Goal: Transaction & Acquisition: Purchase product/service

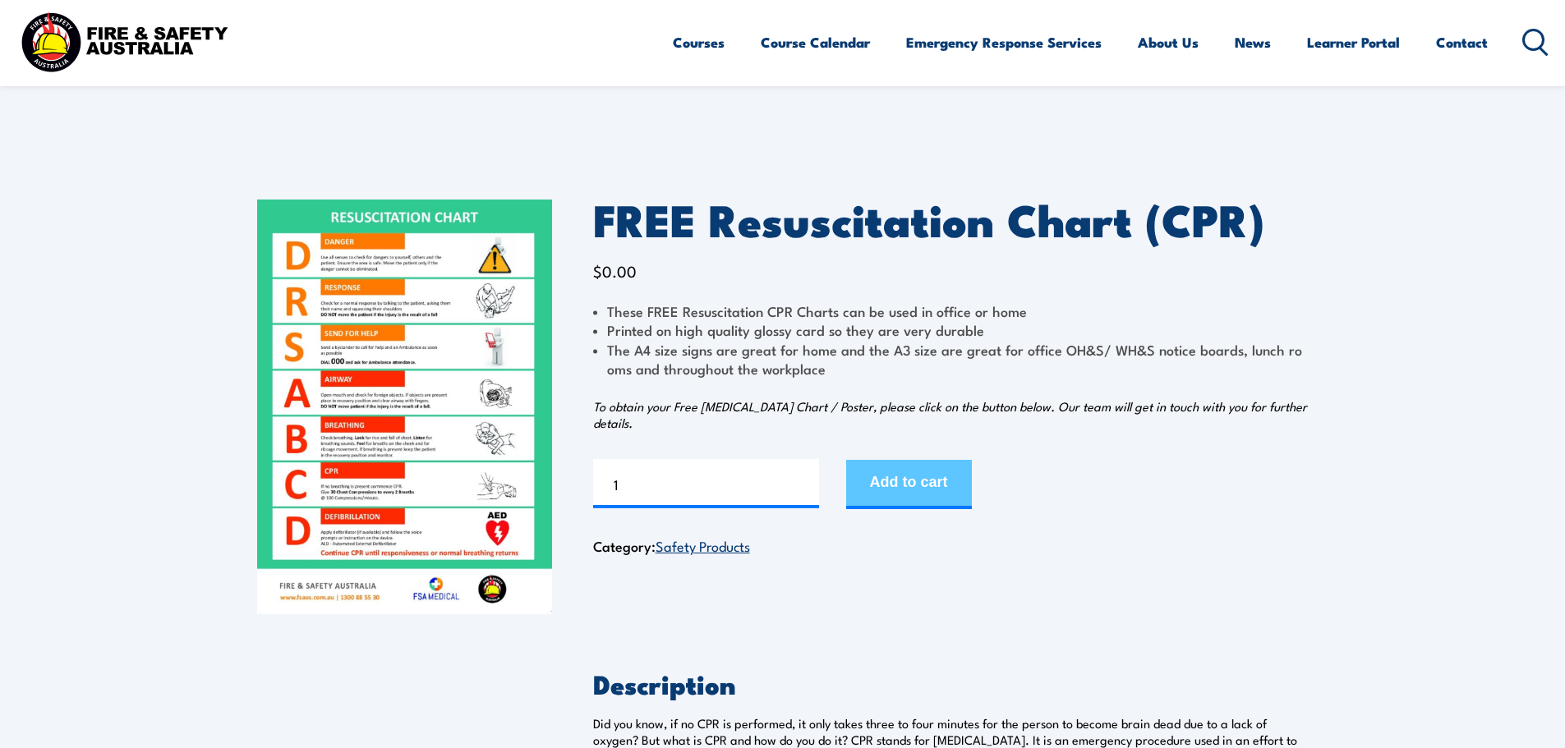
click at [872, 484] on button "Add to cart" at bounding box center [909, 484] width 126 height 49
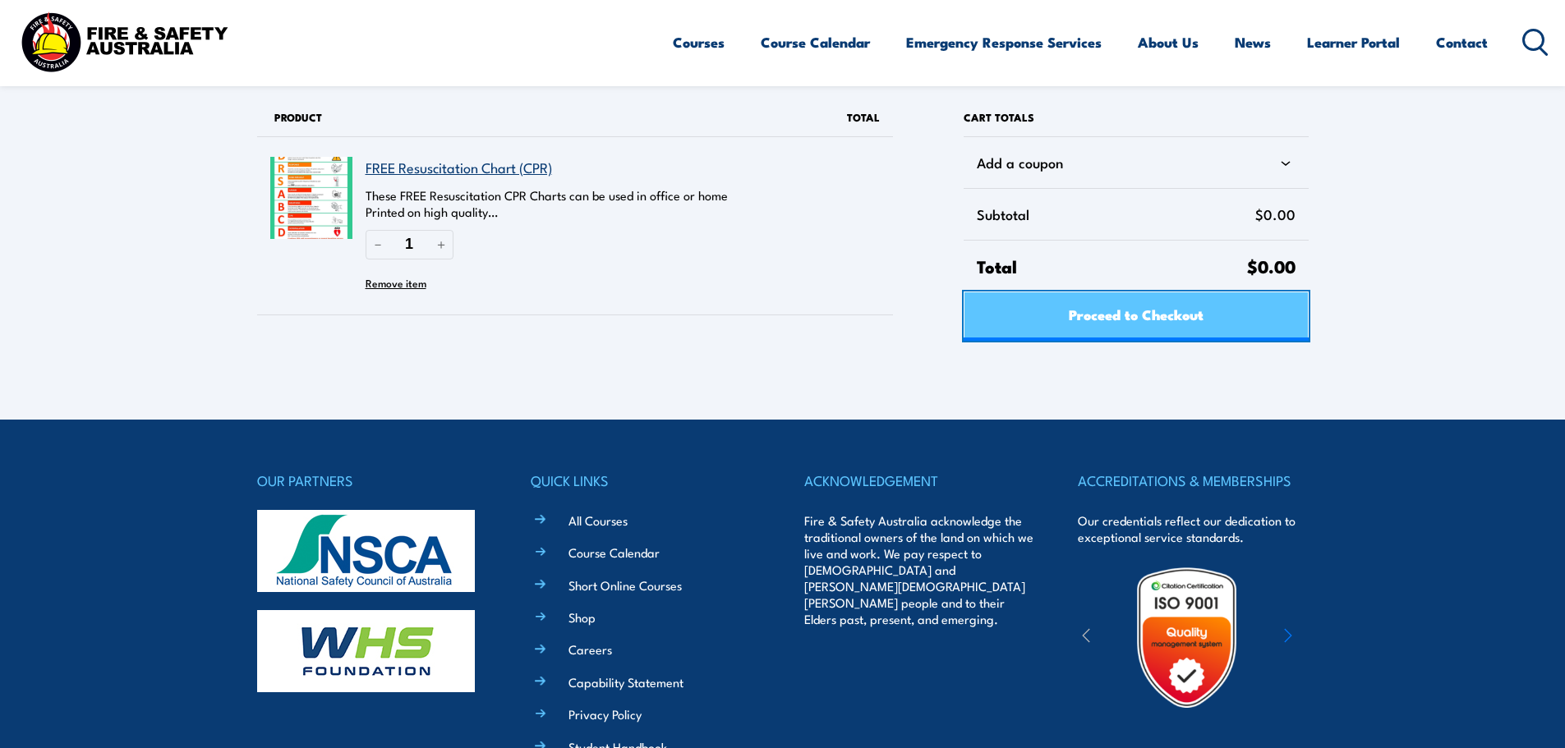
click at [1157, 310] on span "Proceed to Checkout" at bounding box center [1136, 314] width 135 height 44
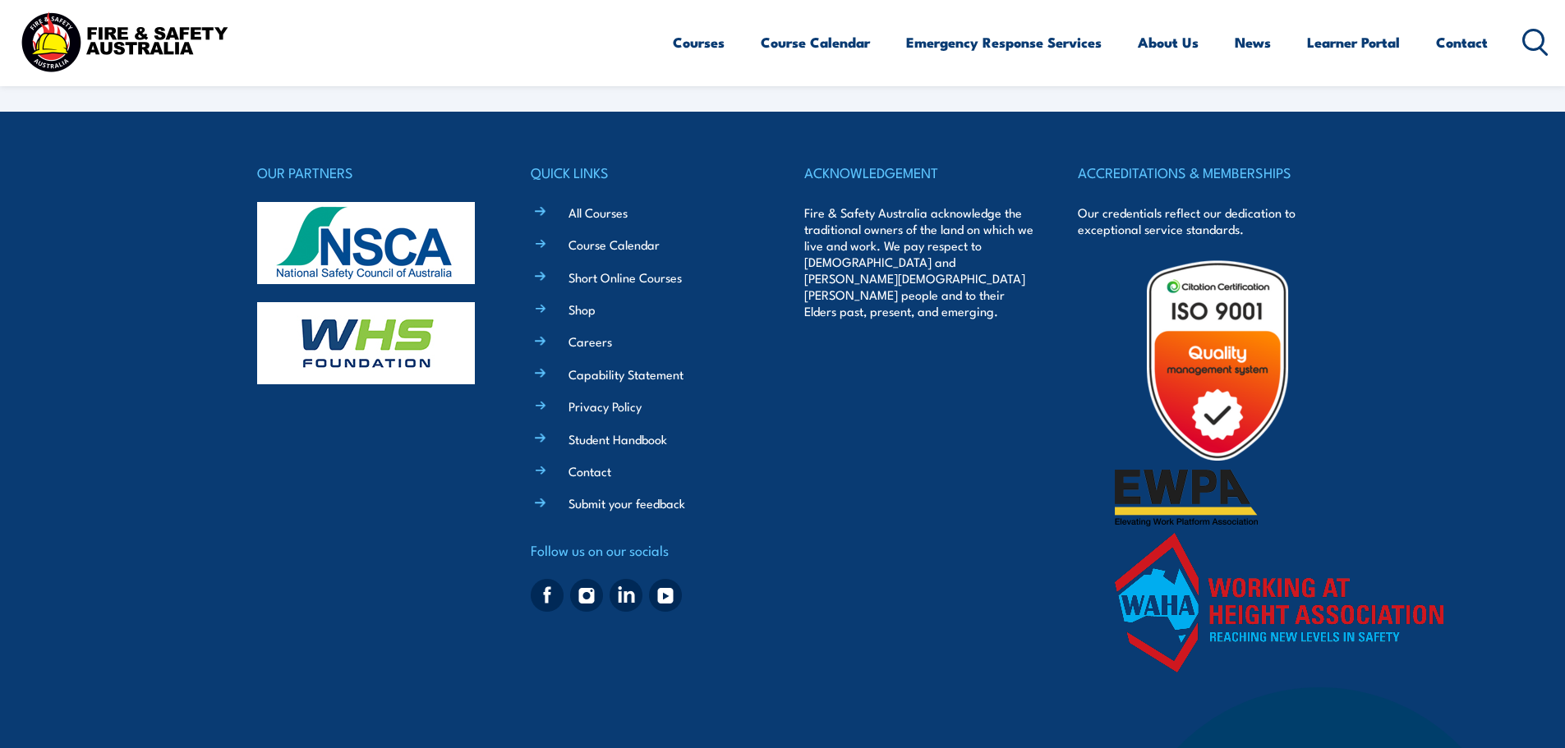
select select "VIC"
